Goal: Check status

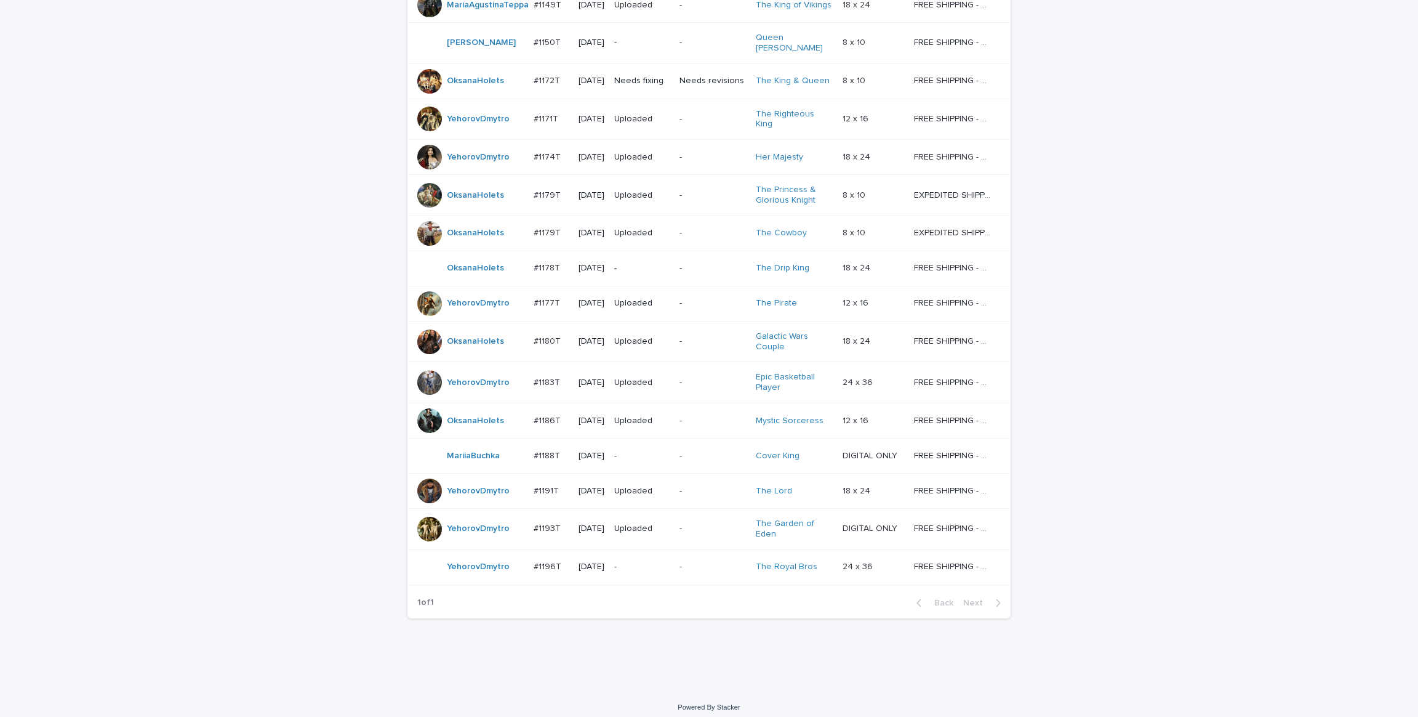
scroll to position [729, 0]
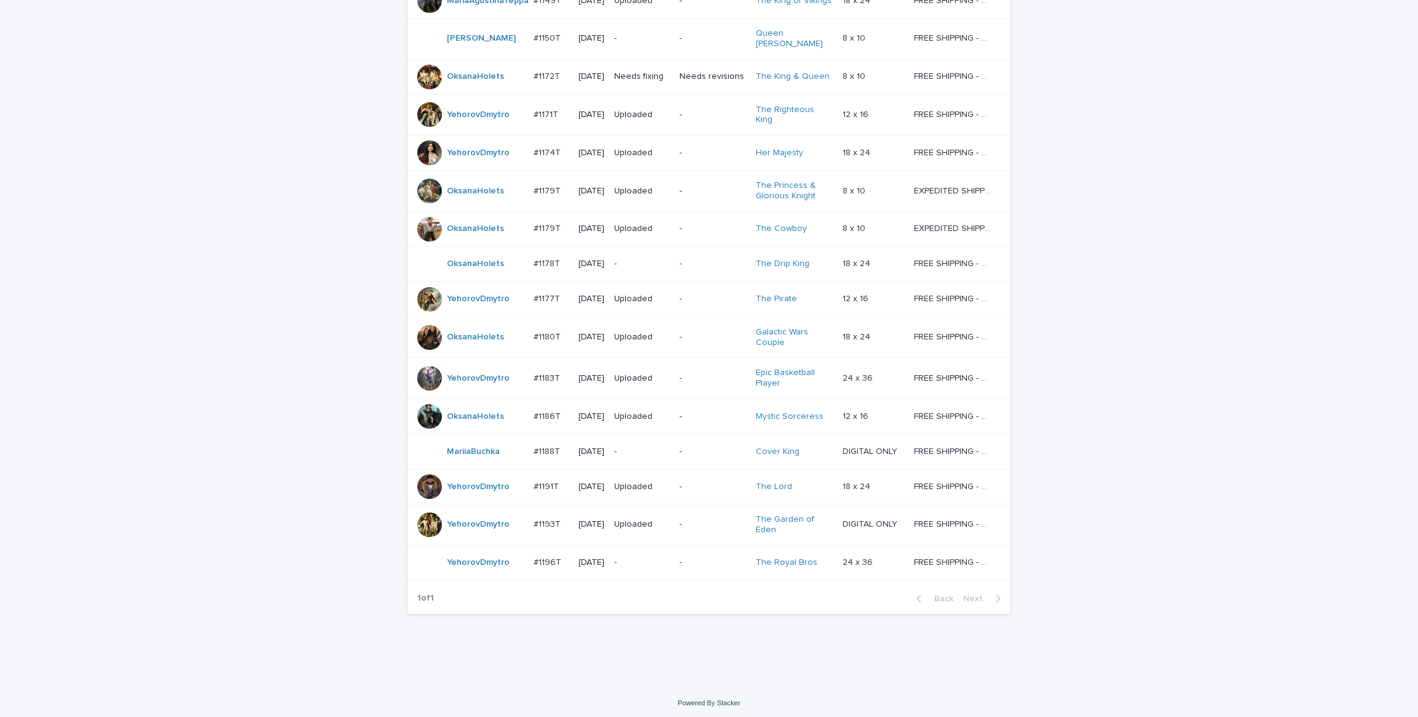
click at [148, 300] on div "Loading... Saving… Loading... Saving… Check Your Order Artist Name Date Design_…" at bounding box center [709, 74] width 1418 height 1221
click at [147, 285] on div "Loading... Saving… Loading... Saving… Check Your Order Artist Name Date Design_…" at bounding box center [709, 74] width 1418 height 1221
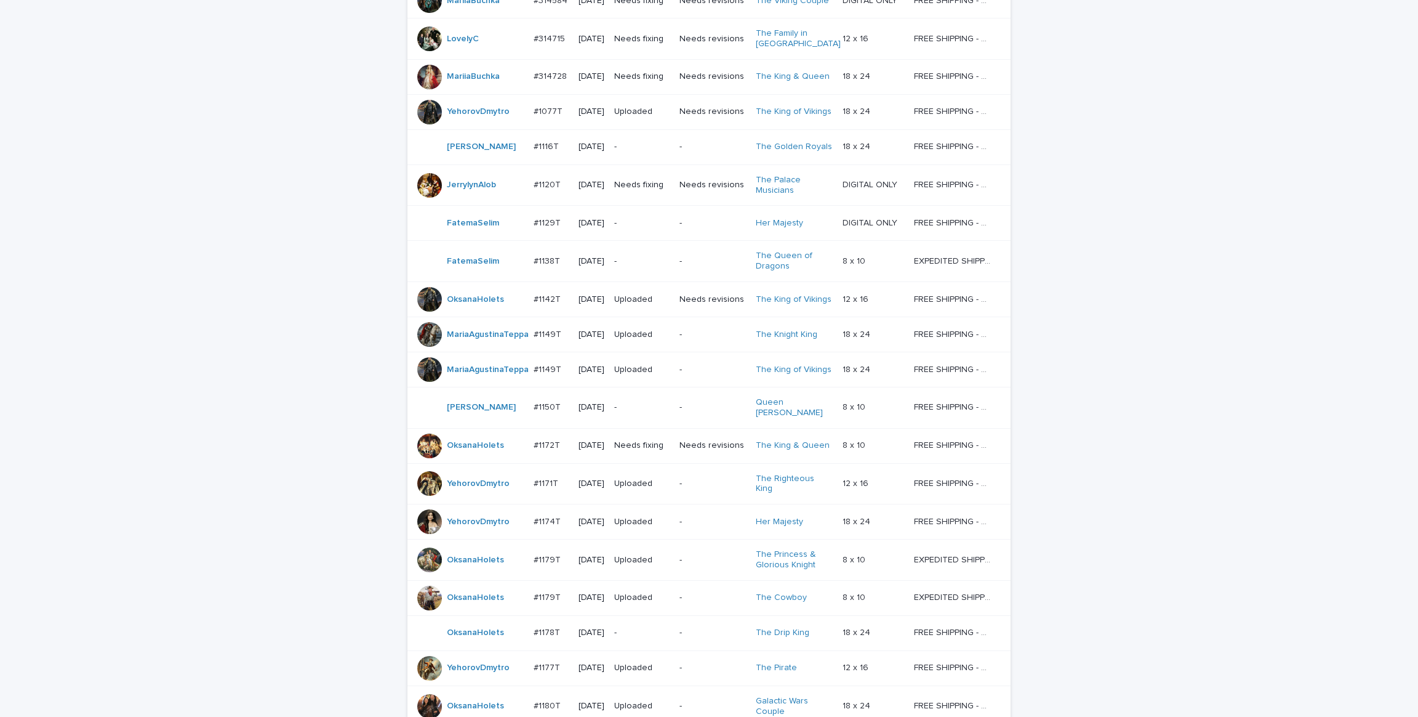
scroll to position [267, 0]
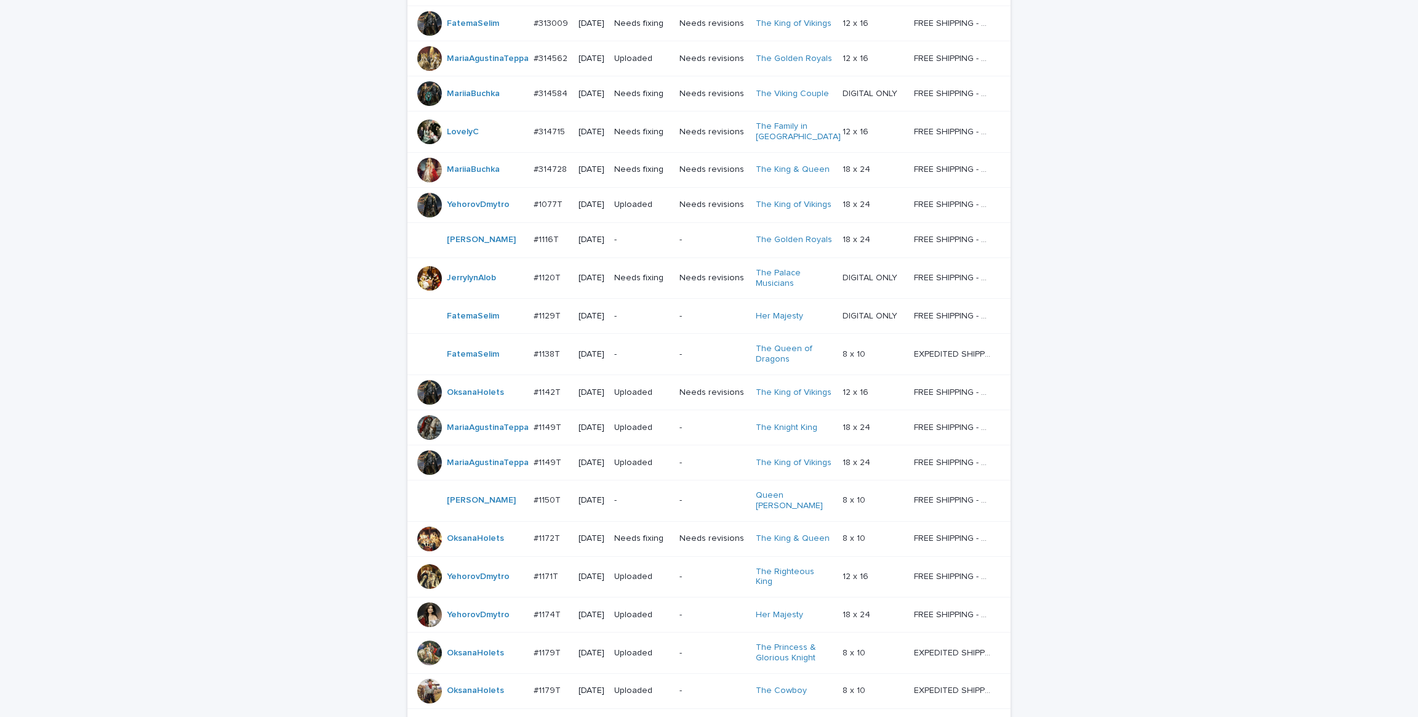
click at [140, 277] on div "Loading... Saving… Loading... Saving… Check Your Order Artist Name Date Design_…" at bounding box center [709, 536] width 1418 height 1221
